Goal: Task Accomplishment & Management: Manage account settings

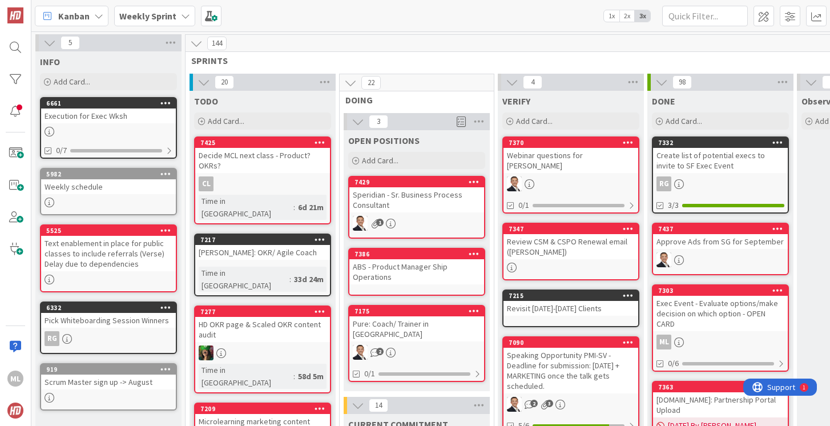
click at [136, 11] on b "Weekly Sprint" at bounding box center [147, 15] width 57 height 11
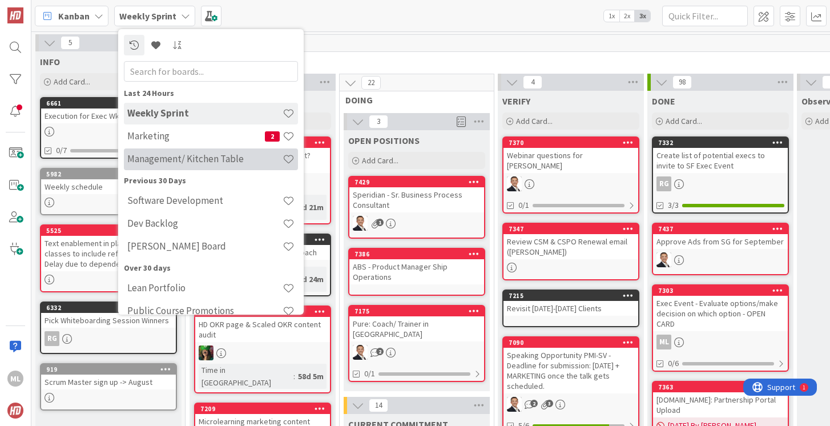
click at [171, 151] on div "Management/ Kitchen Table" at bounding box center [211, 159] width 174 height 22
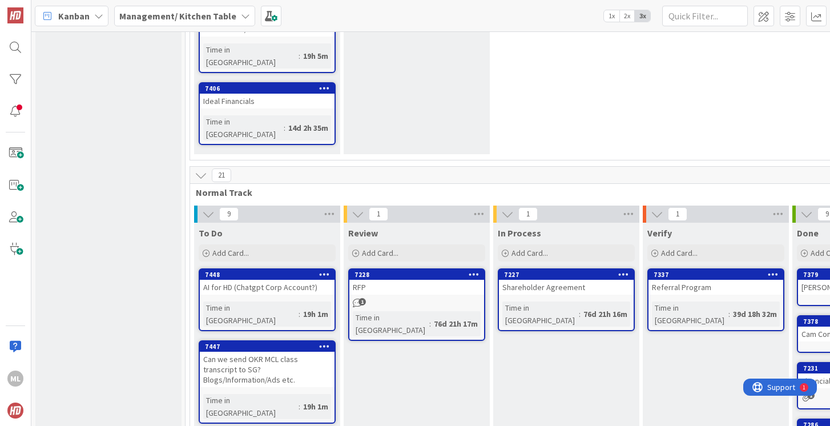
scroll to position [391, 0]
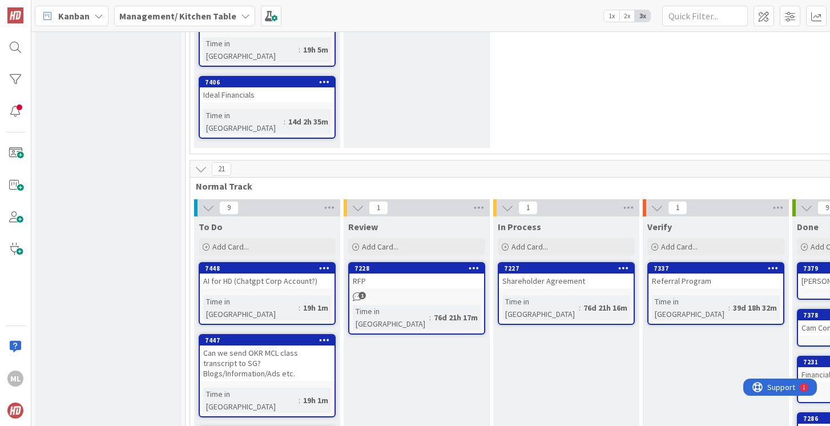
click at [272, 345] on div "Can we send OKR MCL class transcript to SG? Blogs/Information/Ads etc." at bounding box center [267, 362] width 135 height 35
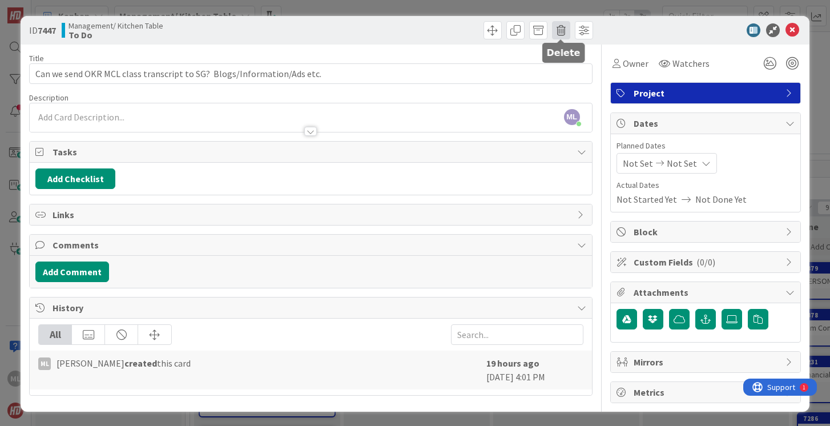
click at [559, 28] on span at bounding box center [561, 30] width 18 height 18
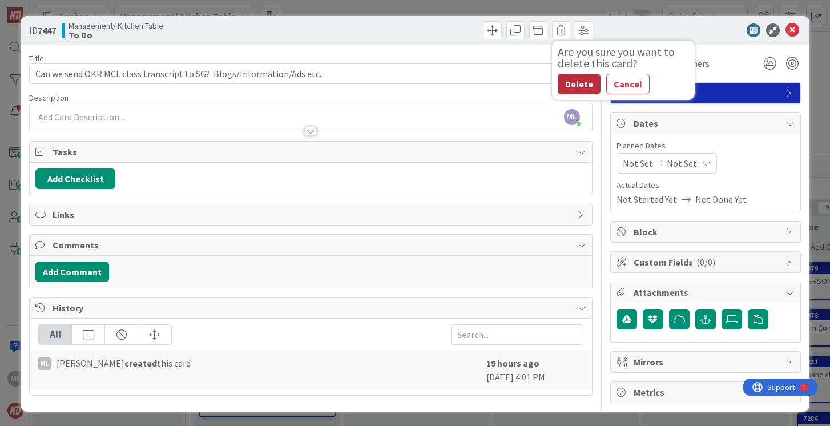
click at [582, 85] on button "Delete" at bounding box center [579, 84] width 43 height 21
